Goal: Task Accomplishment & Management: Use online tool/utility

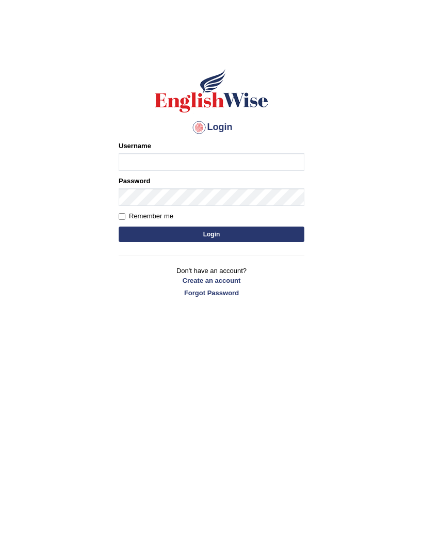
click at [168, 160] on input "Username" at bounding box center [212, 162] width 186 height 18
type input "0410675043"
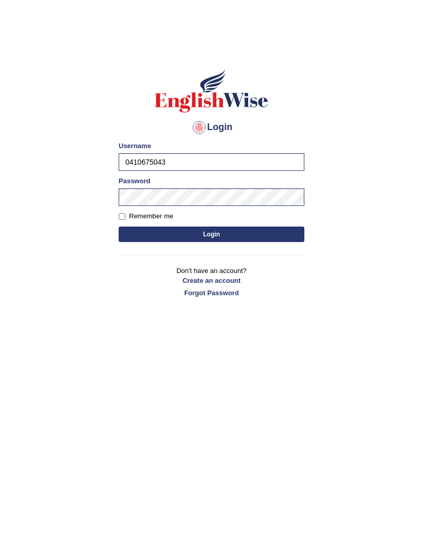
click at [151, 237] on button "Login" at bounding box center [212, 234] width 186 height 15
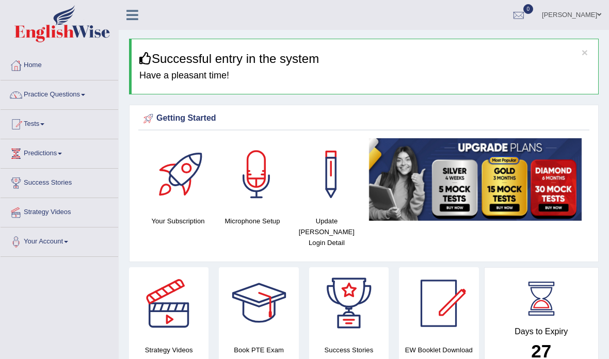
click at [258, 165] on div at bounding box center [256, 174] width 72 height 72
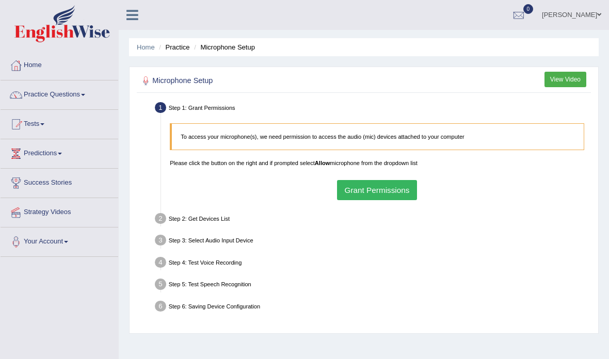
click at [408, 196] on button "Grant Permissions" at bounding box center [377, 190] width 80 height 20
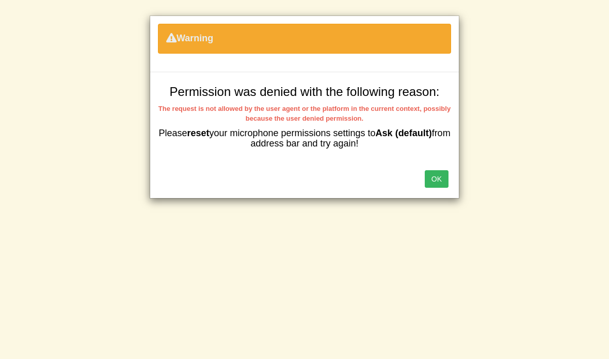
click at [442, 177] on button "OK" at bounding box center [437, 179] width 24 height 18
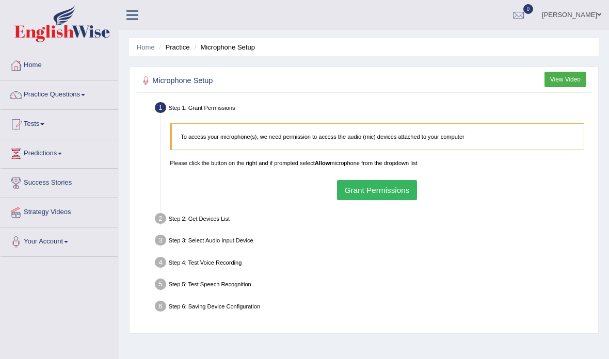
click at [82, 85] on link "Practice Questions" at bounding box center [60, 94] width 118 height 26
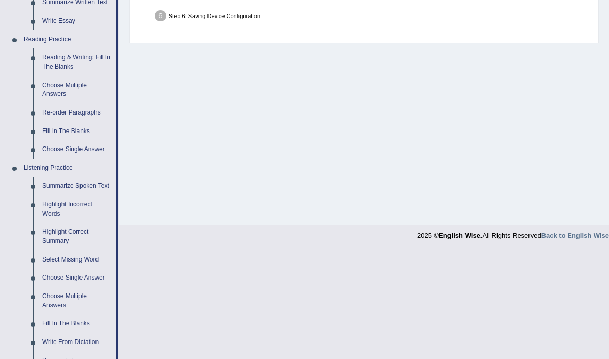
scroll to position [293, 0]
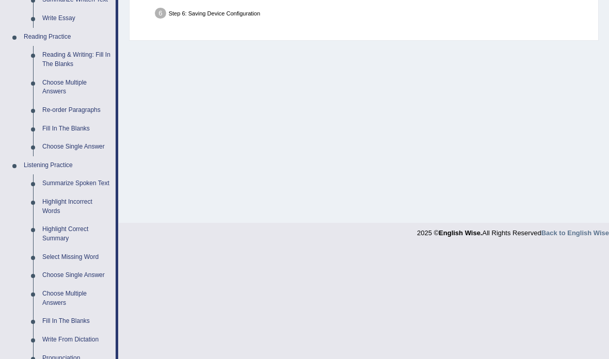
click at [60, 57] on div at bounding box center [304, 179] width 609 height 359
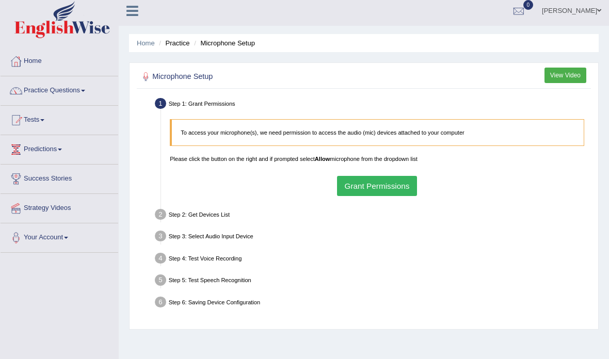
scroll to position [0, 0]
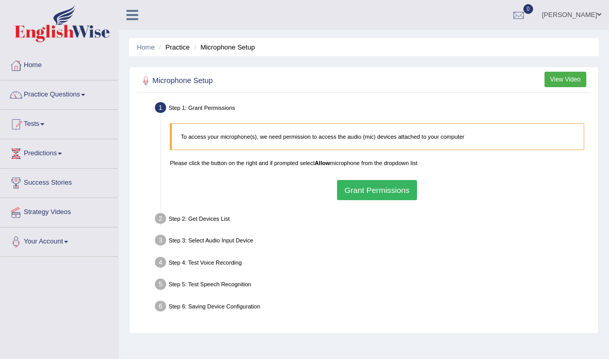
click at [76, 93] on link "Practice Questions" at bounding box center [60, 94] width 118 height 26
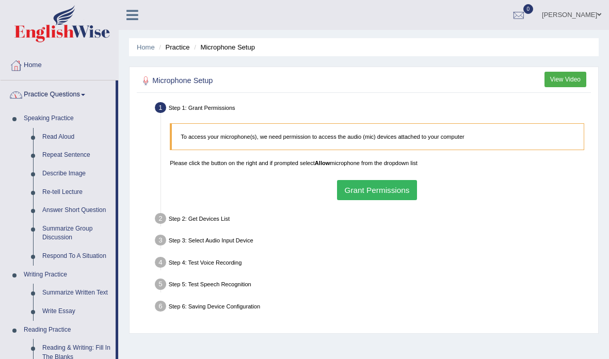
click at [60, 137] on div at bounding box center [304, 179] width 609 height 359
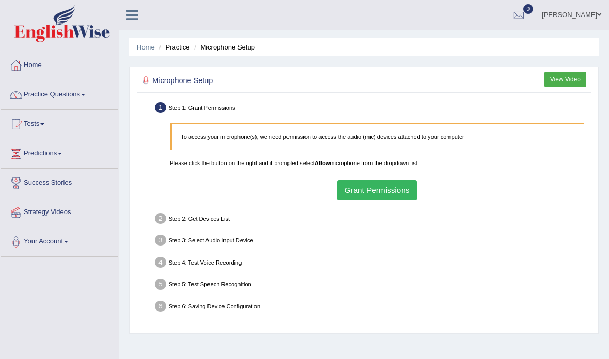
click at [52, 180] on link "Success Stories" at bounding box center [60, 182] width 118 height 26
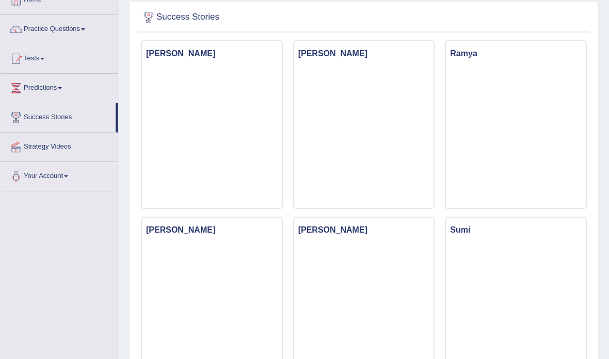
scroll to position [66, 0]
click at [56, 172] on link "Your Account" at bounding box center [60, 175] width 118 height 26
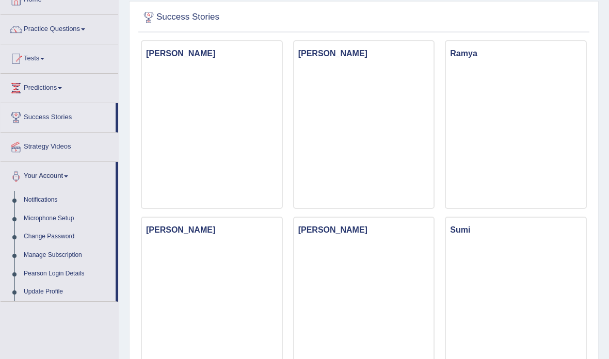
click at [34, 216] on div at bounding box center [304, 179] width 609 height 359
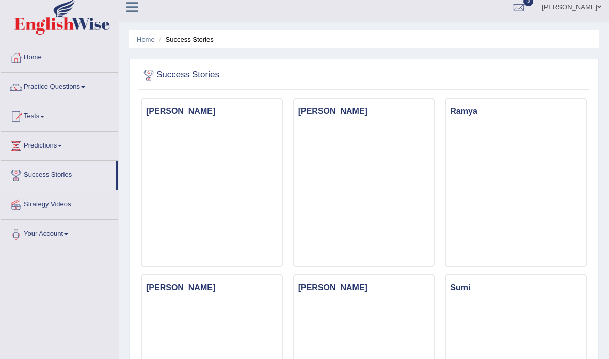
scroll to position [0, 0]
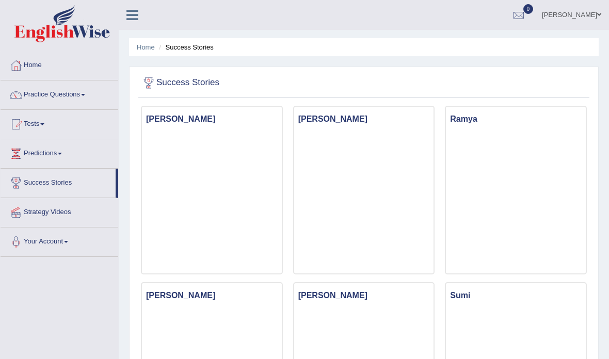
click at [138, 20] on link at bounding box center [132, 13] width 27 height 15
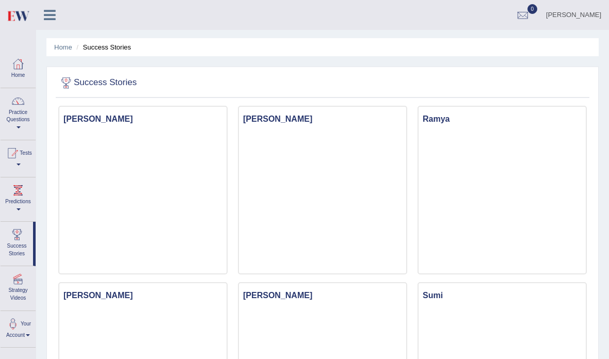
click at [56, 7] on link at bounding box center [49, 13] width 27 height 15
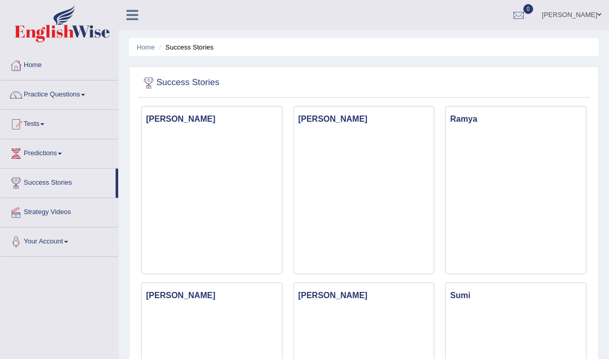
click at [33, 59] on link "Home" at bounding box center [60, 64] width 118 height 26
